Goal: Transaction & Acquisition: Purchase product/service

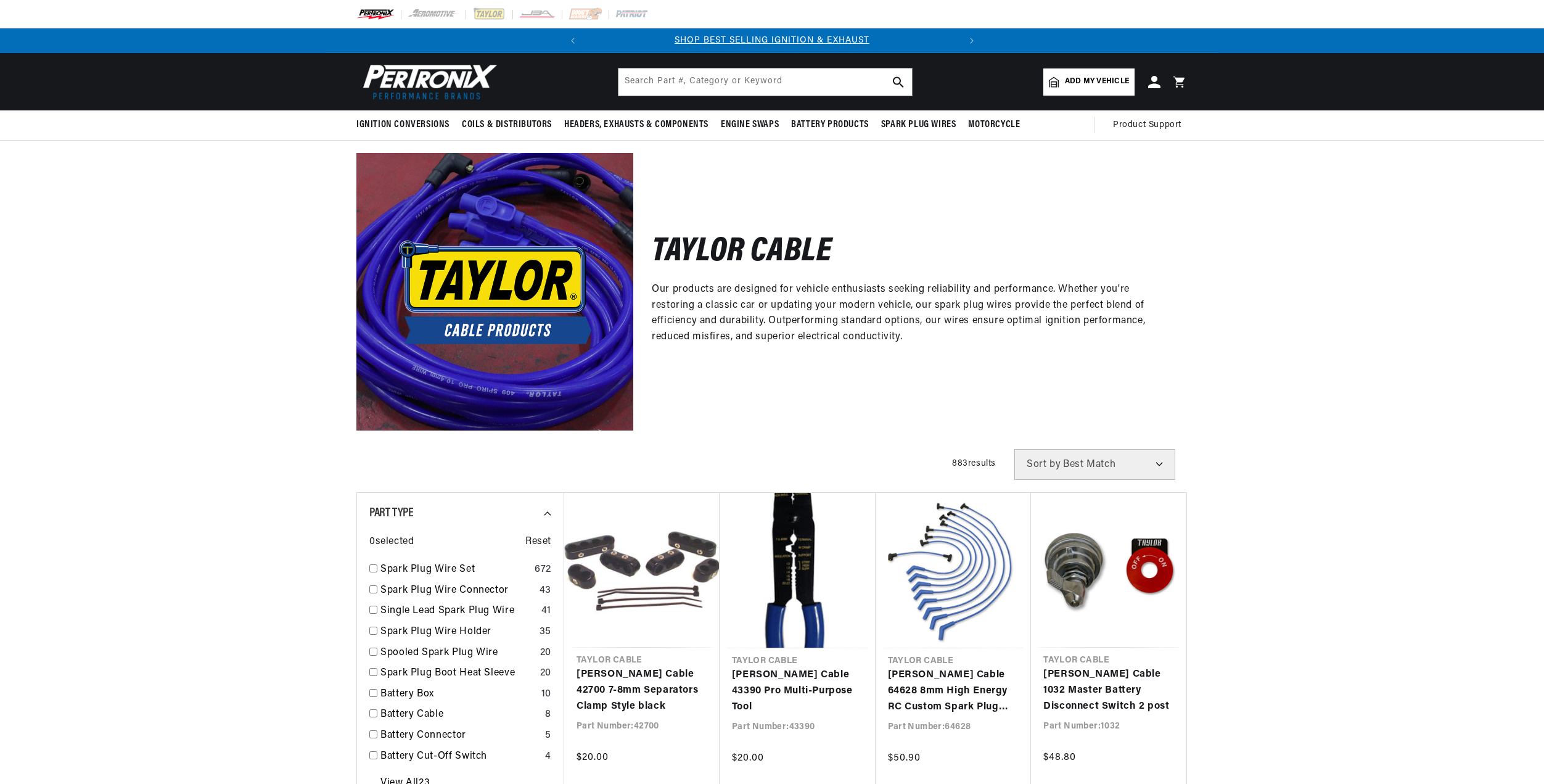
click at [495, 382] on img at bounding box center [495, 291] width 277 height 277
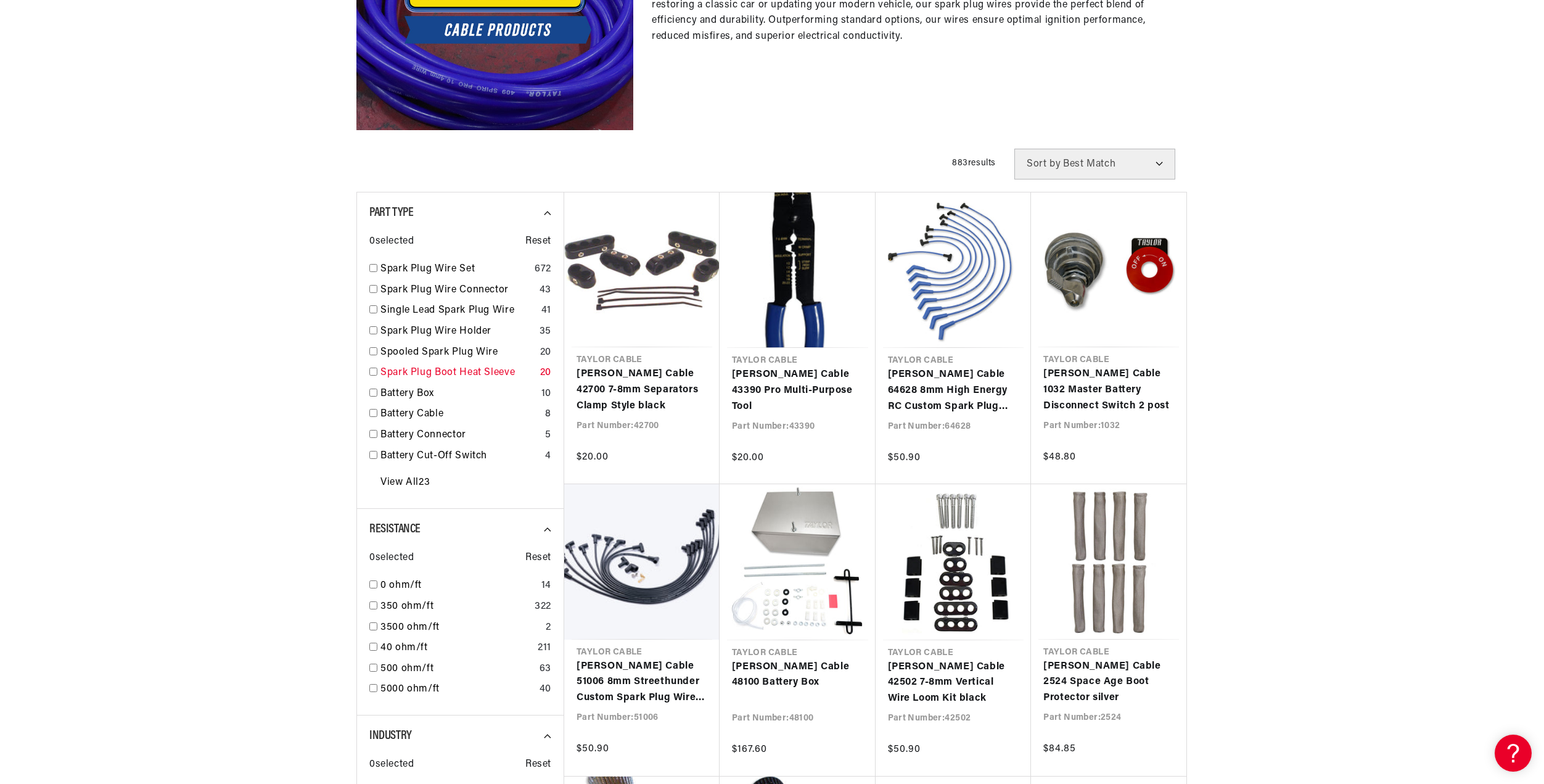
scroll to position [308, 0]
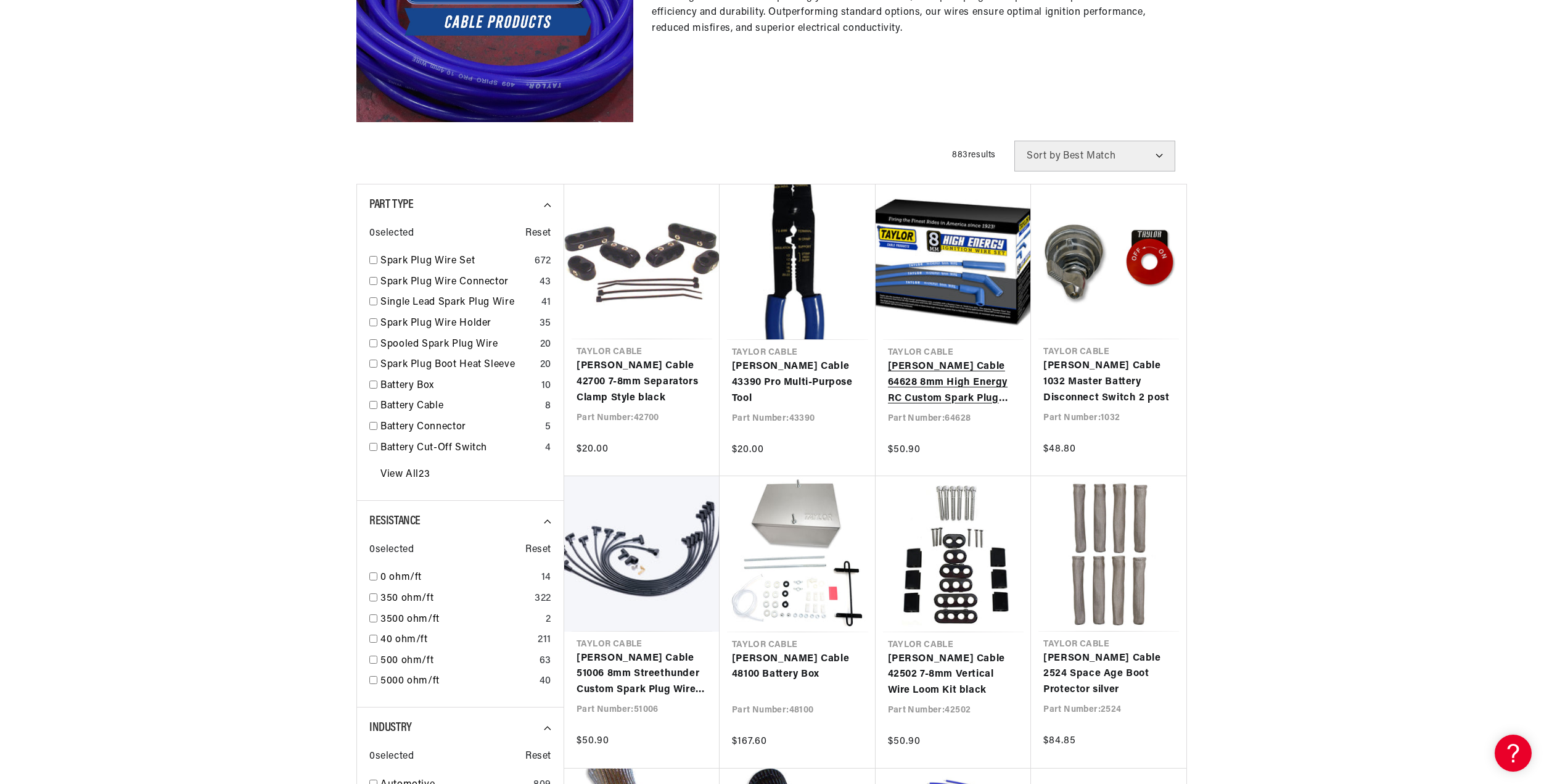
click at [974, 359] on link "[PERSON_NAME] Cable 64628 8mm High Energy RC Custom Spark Plug Wires 8 cyl blue" at bounding box center [953, 382] width 131 height 47
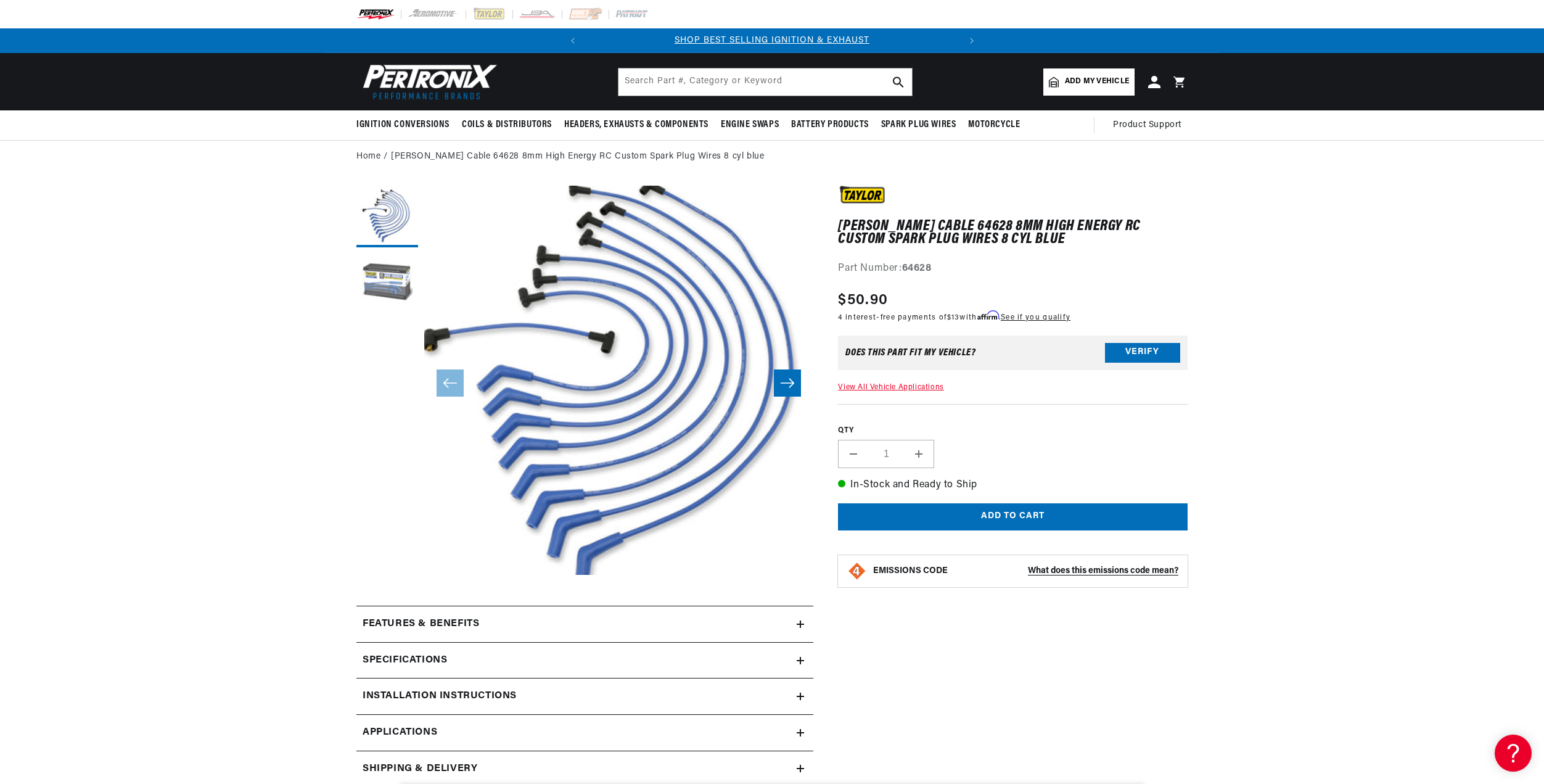
click at [381, 279] on button "Load image 2 in gallery view" at bounding box center [387, 284] width 61 height 61
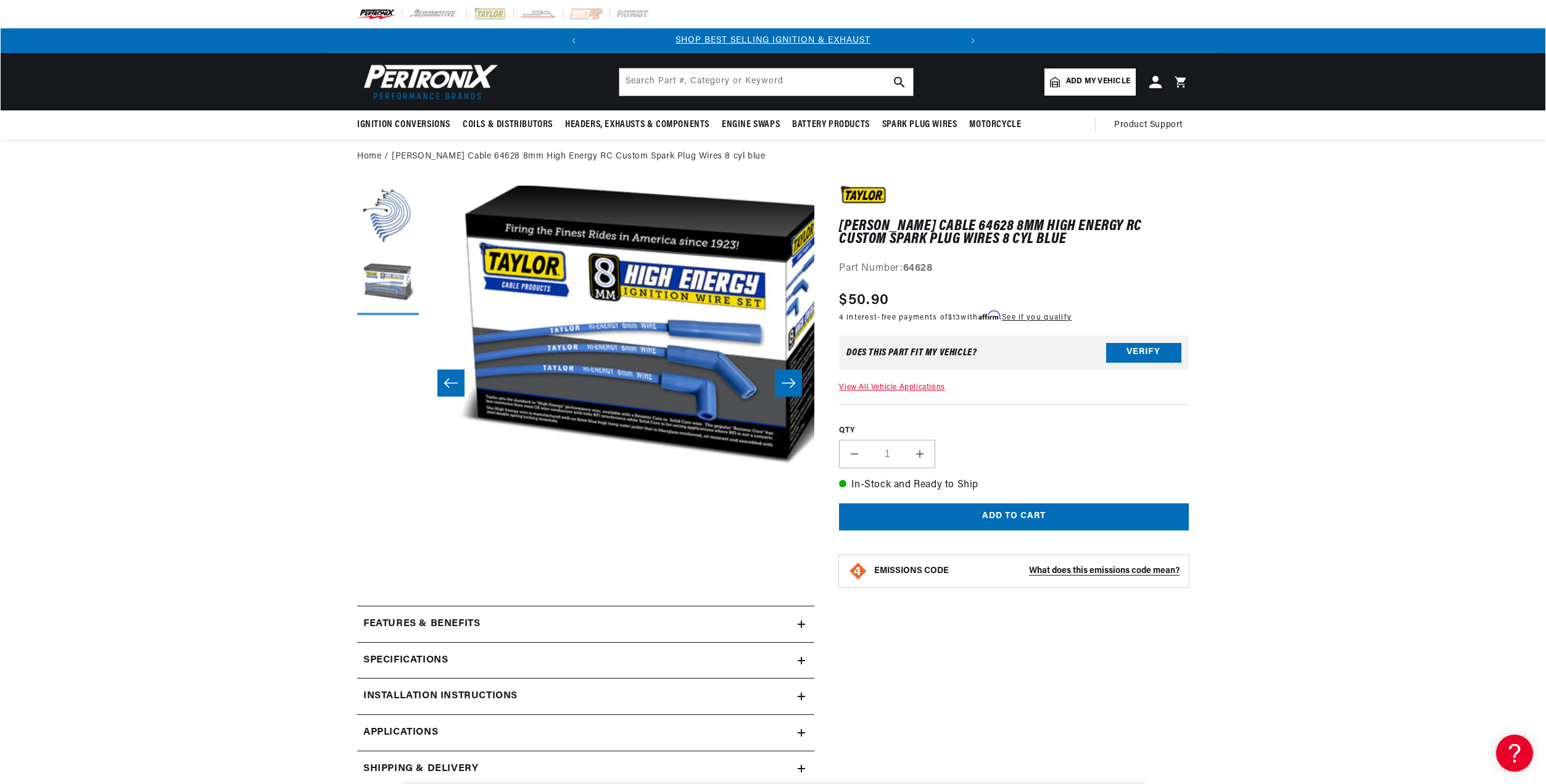
scroll to position [0, 389]
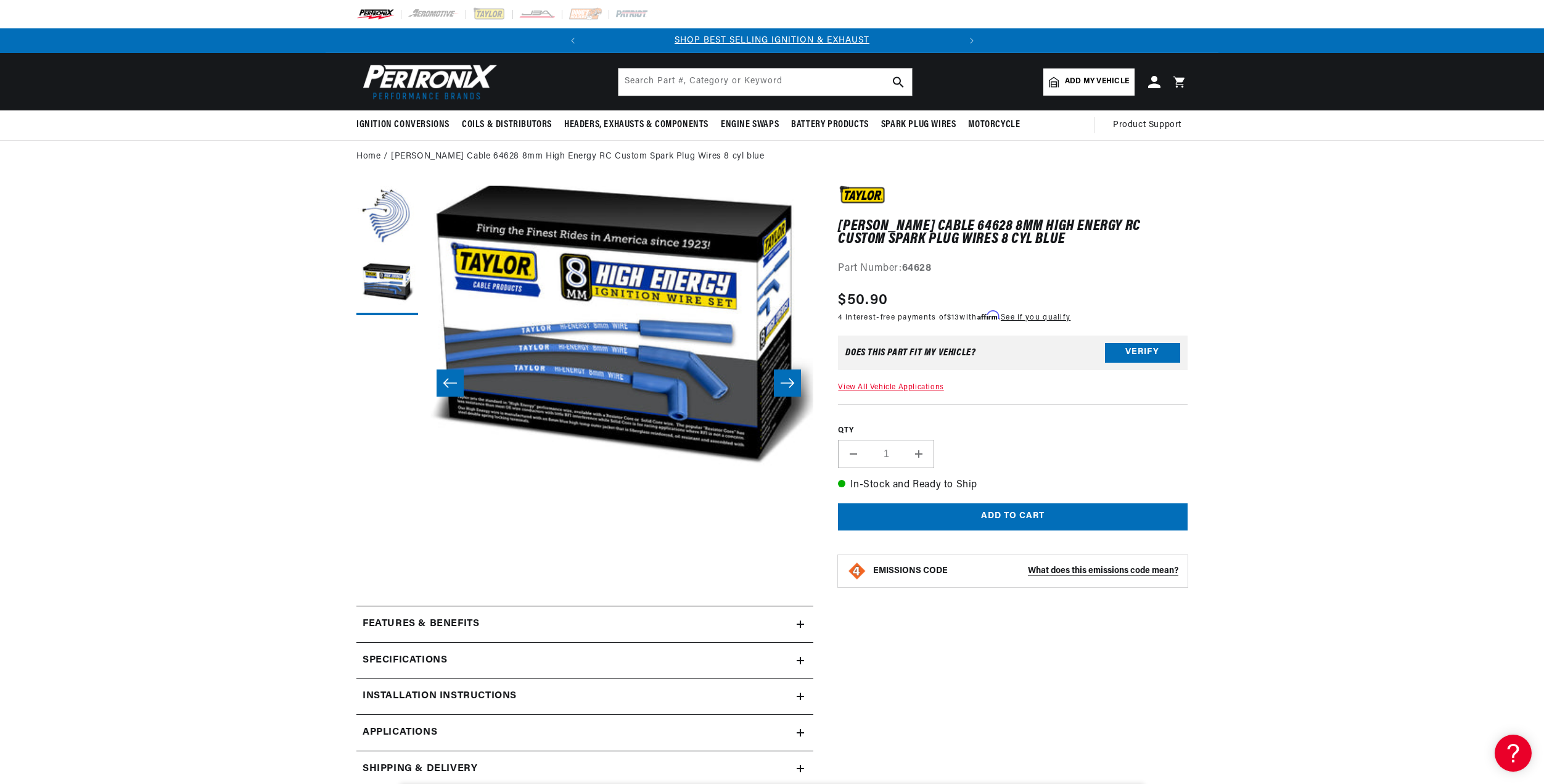
click at [385, 500] on button "Open media 2 in modal" at bounding box center [385, 500] width 0 height 0
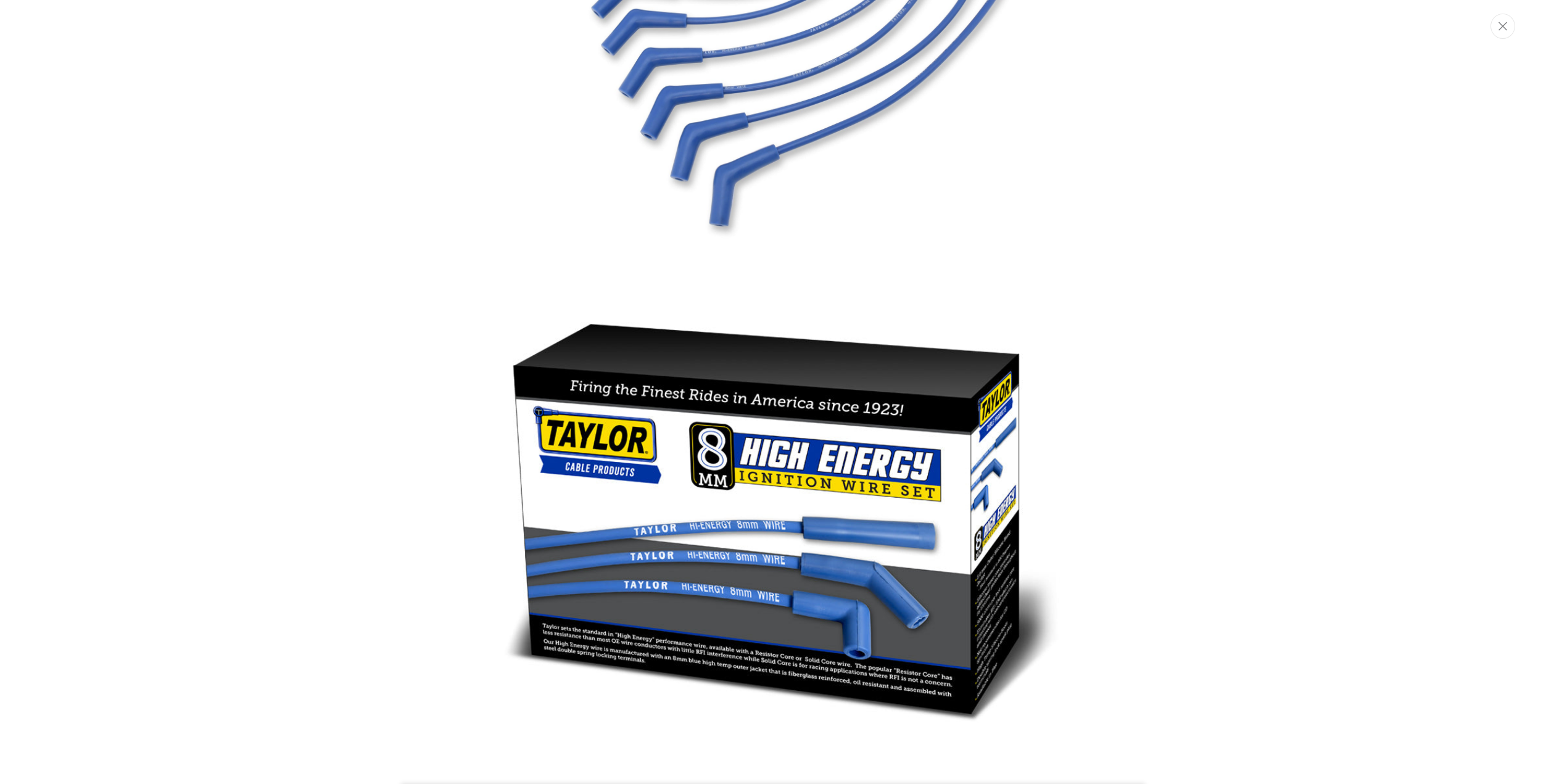
scroll to position [0, 0]
